Goal: Task Accomplishment & Management: Use online tool/utility

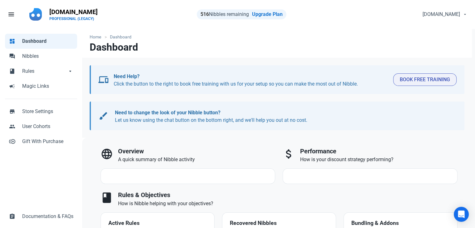
select select "7d"
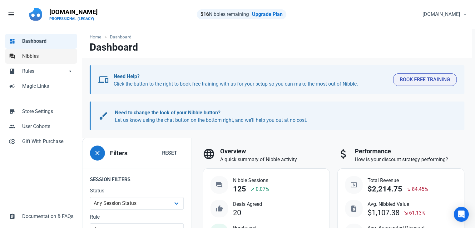
click at [53, 53] on span "Nibbles" at bounding box center [47, 57] width 51 height 8
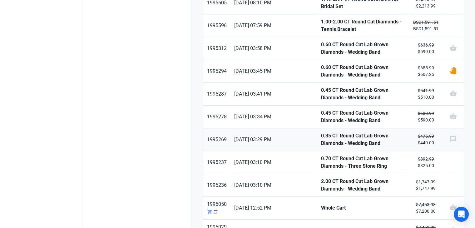
scroll to position [364, 0]
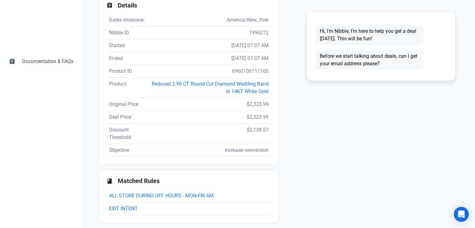
scroll to position [156, 0]
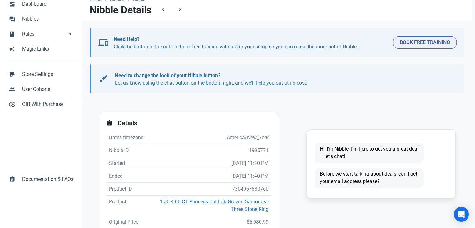
scroll to position [94, 0]
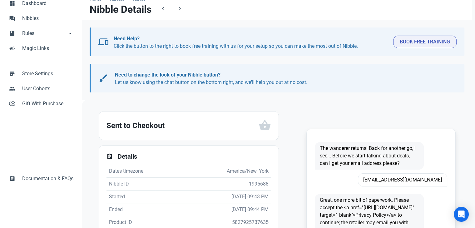
scroll to position [125, 0]
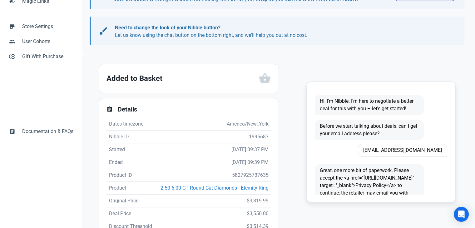
scroll to position [94, 0]
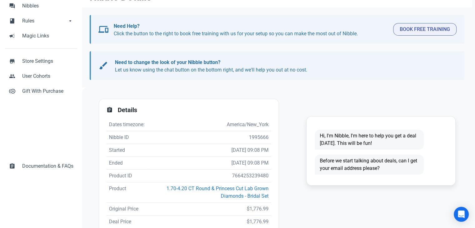
scroll to position [125, 0]
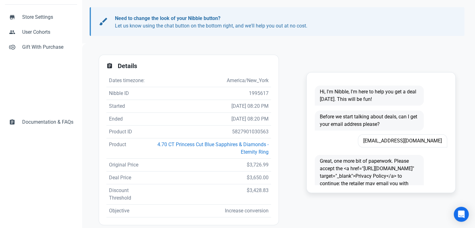
scroll to position [156, 0]
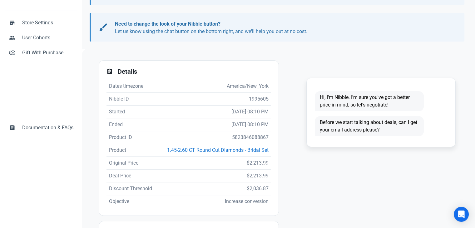
scroll to position [125, 0]
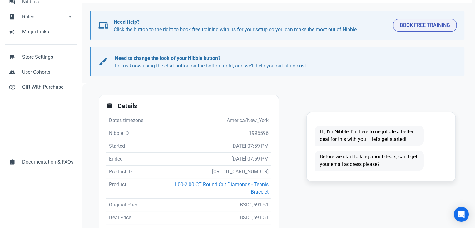
scroll to position [125, 0]
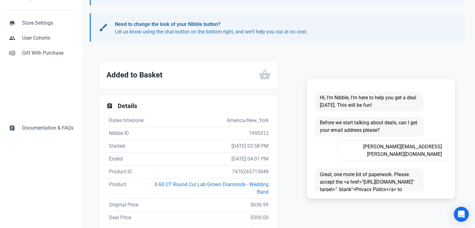
scroll to position [125, 0]
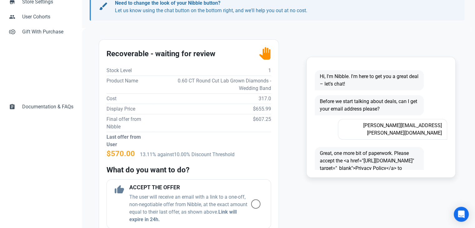
scroll to position [156, 0]
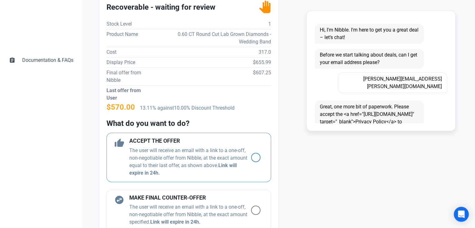
drag, startPoint x: 246, startPoint y: 157, endPoint x: 248, endPoint y: 174, distance: 17.0
click at [248, 174] on div "thumb_up ACCEPT THE OFFER The user will receive an email with a link to a one-o…" at bounding box center [189, 157] width 165 height 49
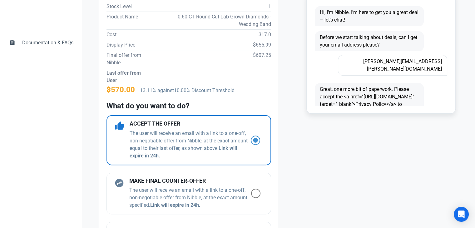
scroll to position [188, 0]
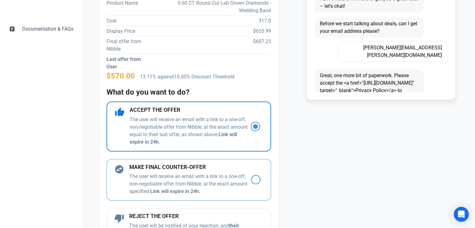
click at [251, 176] on span at bounding box center [255, 179] width 9 height 9
click at [251, 178] on input "radio" at bounding box center [253, 180] width 4 height 4
radio input "false"
radio input "true"
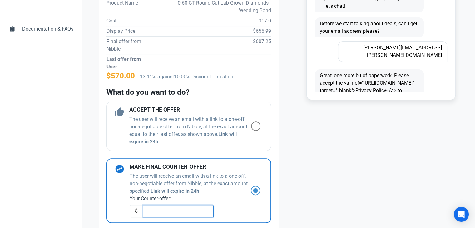
click at [164, 207] on input "text" at bounding box center [178, 211] width 71 height 13
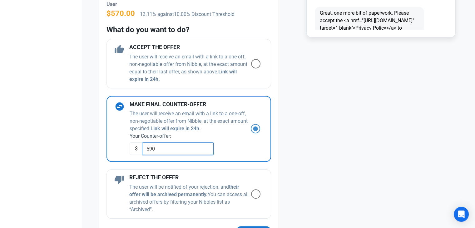
scroll to position [344, 0]
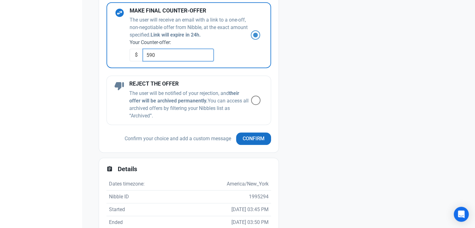
type input "590"
click at [254, 138] on span "Confirm" at bounding box center [254, 139] width 22 height 8
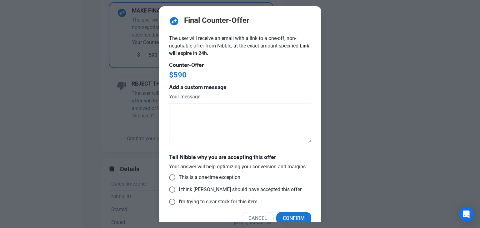
click at [200, 173] on div "Tell Nibble why you are accepting this offer Your answer will help optimizing y…" at bounding box center [240, 180] width 142 height 53
click at [200, 178] on span "This is a one-time exception" at bounding box center [207, 177] width 65 height 6
click at [173, 178] on input "This is a one-time exception" at bounding box center [171, 178] width 4 height 4
radio input "true"
click at [288, 213] on button "Confirm" at bounding box center [293, 218] width 35 height 13
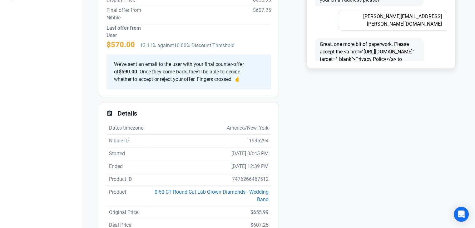
scroll to position [31, 0]
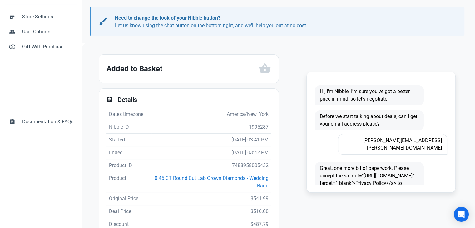
scroll to position [156, 0]
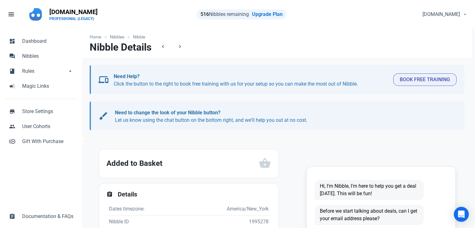
scroll to position [156, 0]
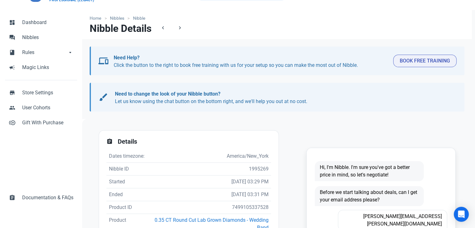
scroll to position [148, 0]
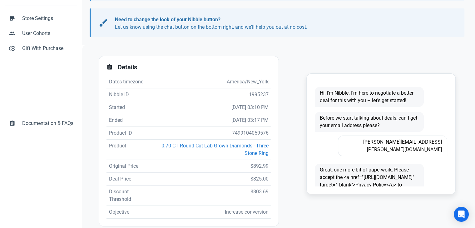
scroll to position [148, 0]
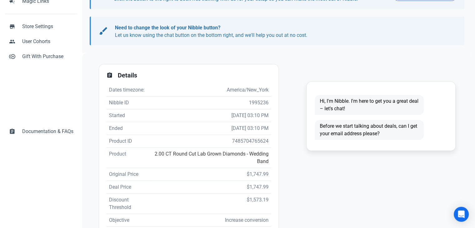
scroll to position [148, 0]
